Goal: Information Seeking & Learning: Learn about a topic

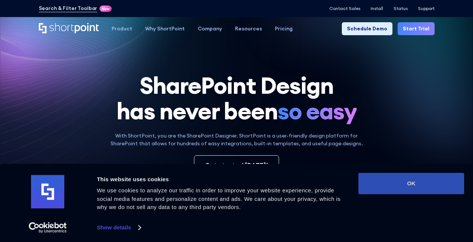
click at [395, 182] on button "OK" at bounding box center [412, 182] width 106 height 21
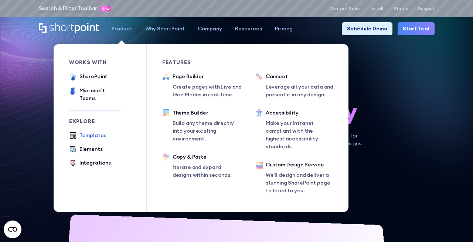
click at [94, 131] on div "Templates" at bounding box center [93, 135] width 27 height 8
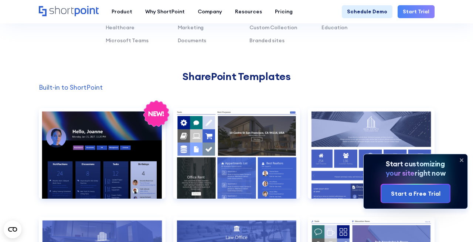
scroll to position [539, 0]
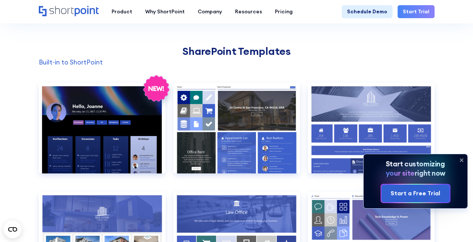
click at [462, 159] on icon at bounding box center [462, 160] width 12 height 12
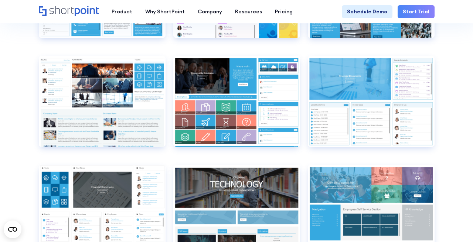
scroll to position [2781, 0]
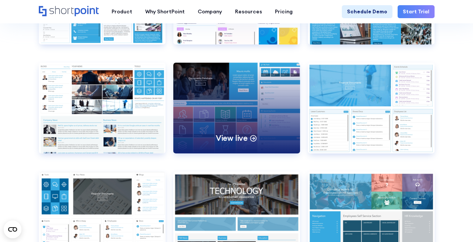
click at [239, 116] on div "View live" at bounding box center [236, 108] width 127 height 91
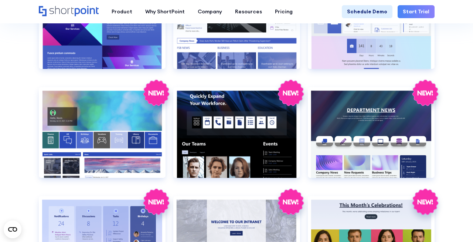
scroll to position [966, 0]
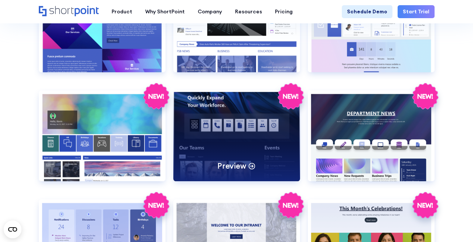
click at [259, 141] on div "Preview" at bounding box center [236, 135] width 127 height 91
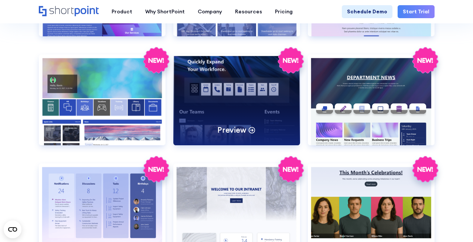
scroll to position [1001, 0]
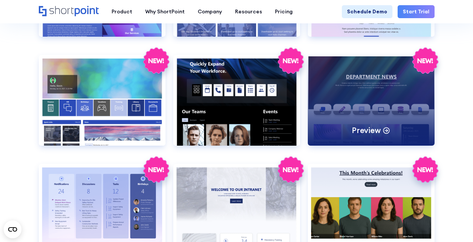
click at [362, 81] on div "Preview" at bounding box center [371, 100] width 127 height 91
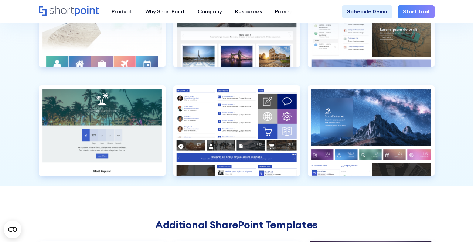
scroll to position [1735, 0]
